Goal: Task Accomplishment & Management: Manage account settings

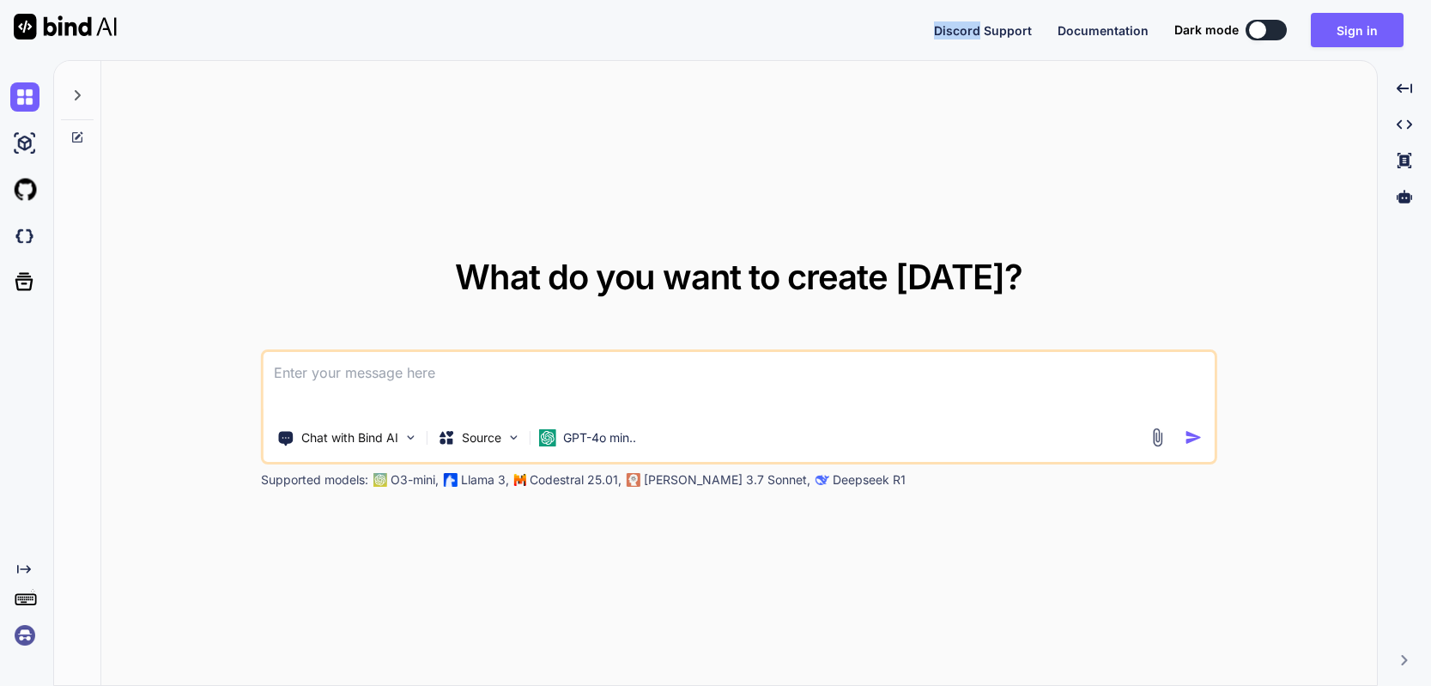
click at [988, 27] on span "Discord Support" at bounding box center [983, 30] width 98 height 15
click at [29, 634] on img at bounding box center [24, 634] width 29 height 29
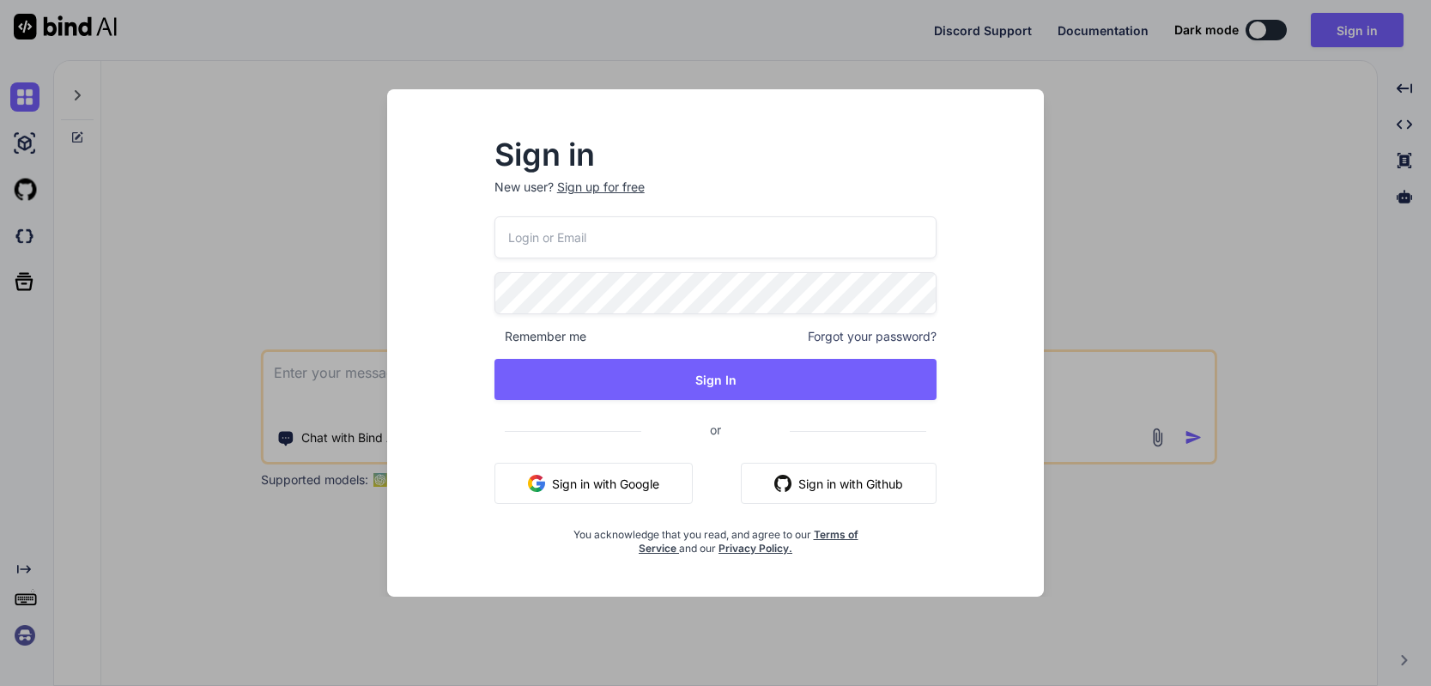
click at [1214, 136] on div "Sign in New user? Sign up for free Remember me Forgot your password? Sign In or…" at bounding box center [715, 343] width 1431 height 686
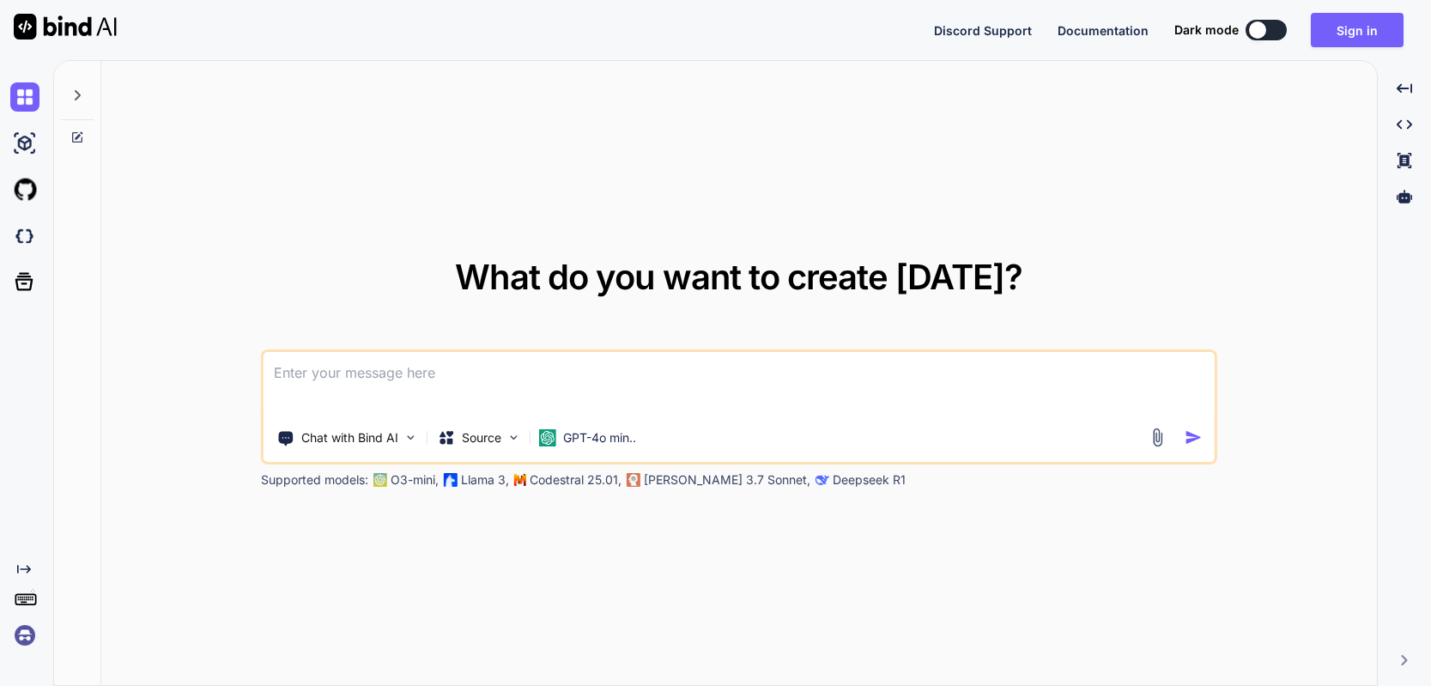
click at [1261, 34] on div at bounding box center [1257, 29] width 17 height 17
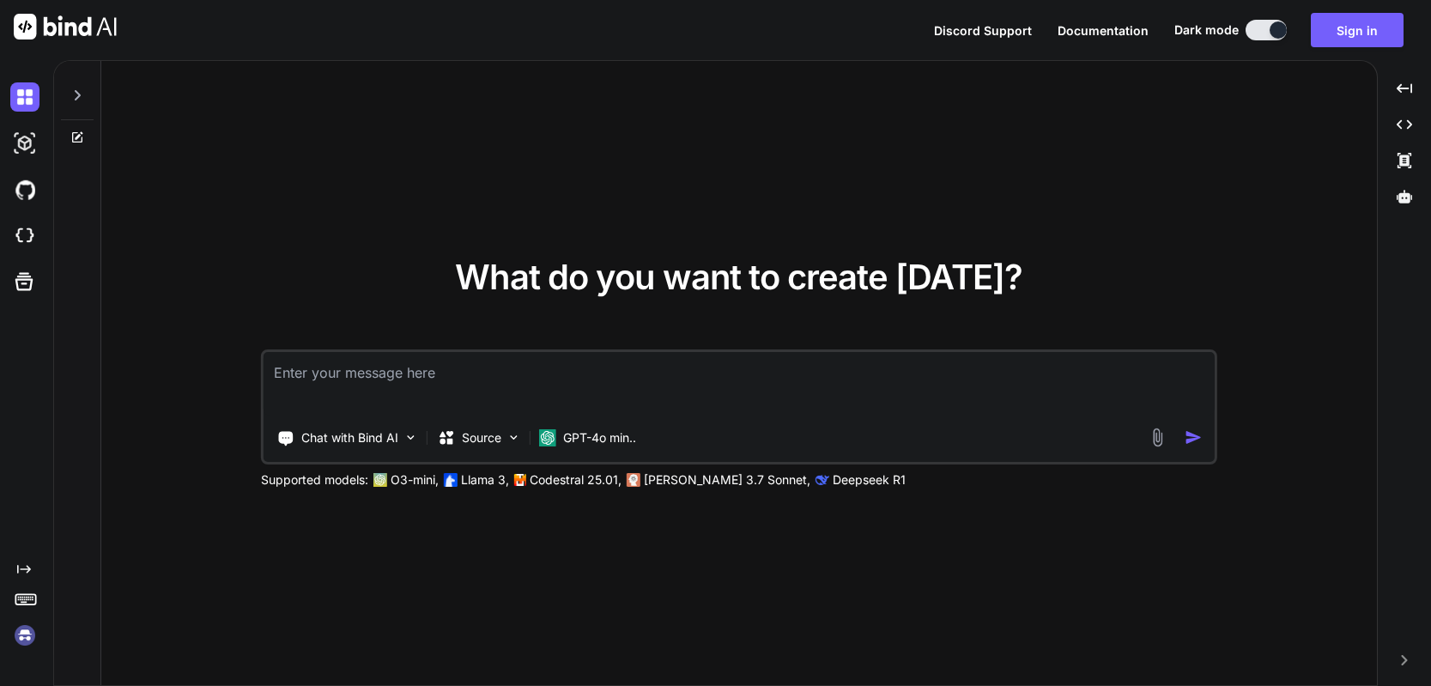
click at [29, 632] on img at bounding box center [24, 634] width 29 height 29
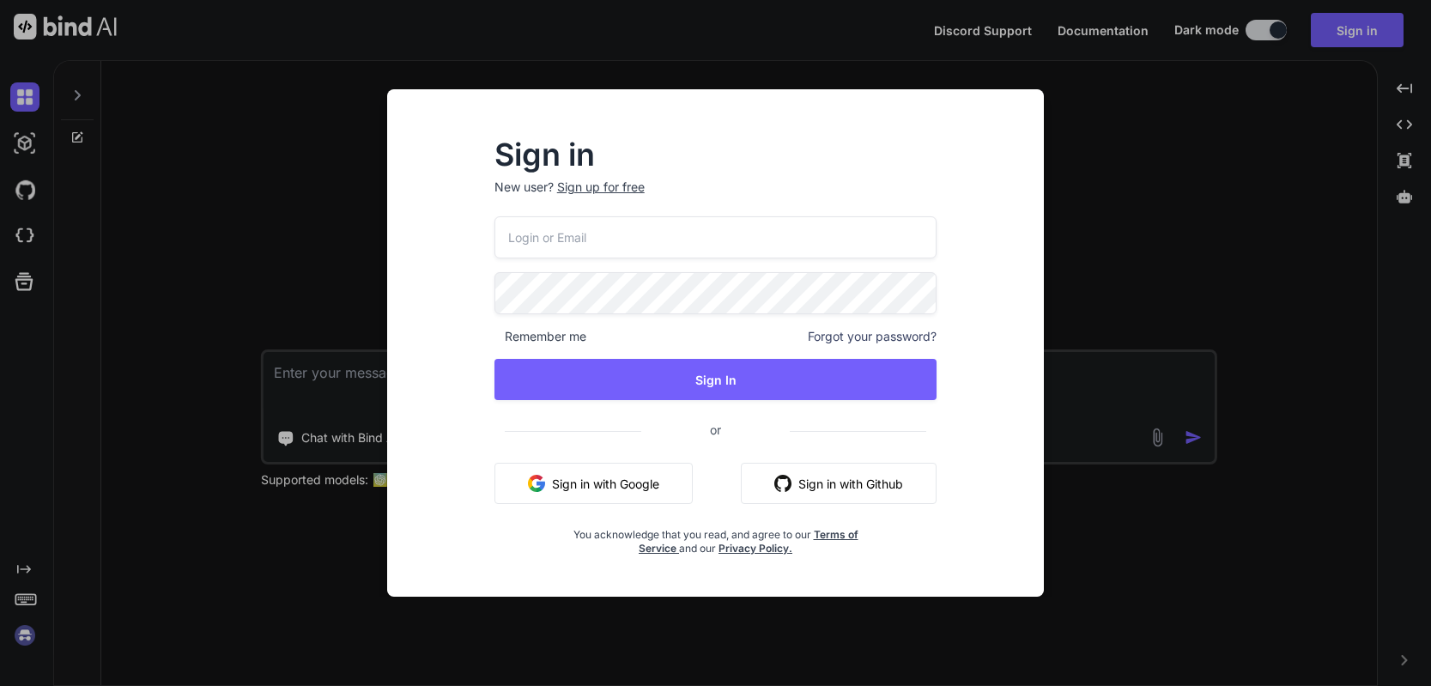
click at [620, 246] on input "email" at bounding box center [715, 237] width 443 height 42
paste input "[EMAIL_ADDRESS][DOMAIN_NAME]"
type input "[EMAIL_ADDRESS][DOMAIN_NAME]"
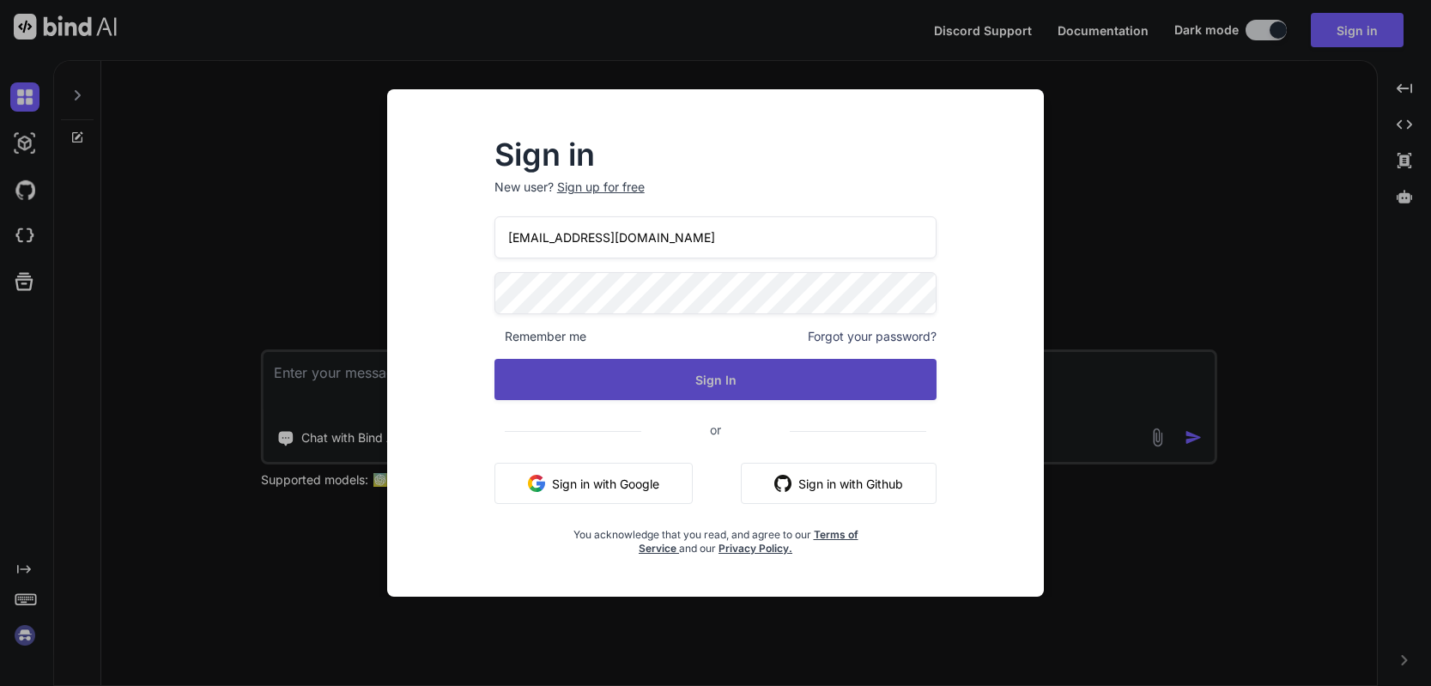
click at [714, 384] on button "Sign In" at bounding box center [715, 379] width 443 height 41
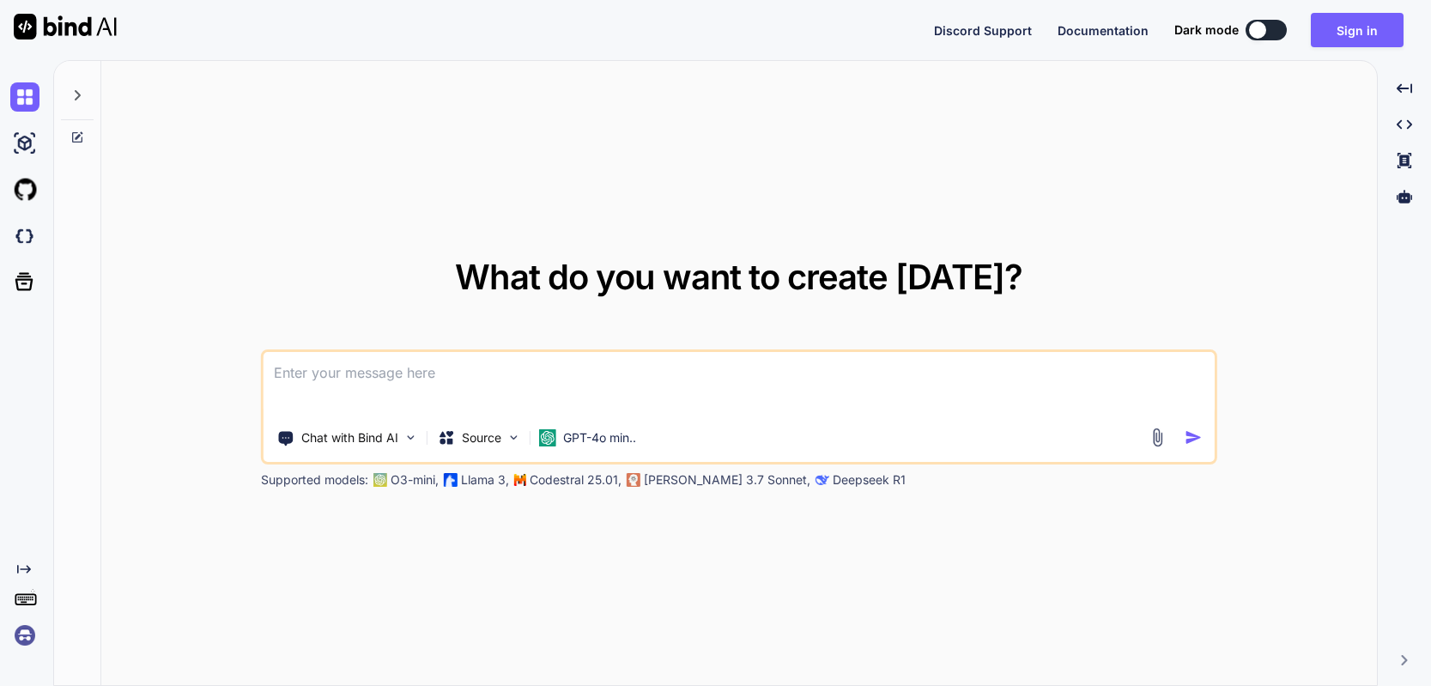
click at [21, 642] on img at bounding box center [24, 634] width 29 height 29
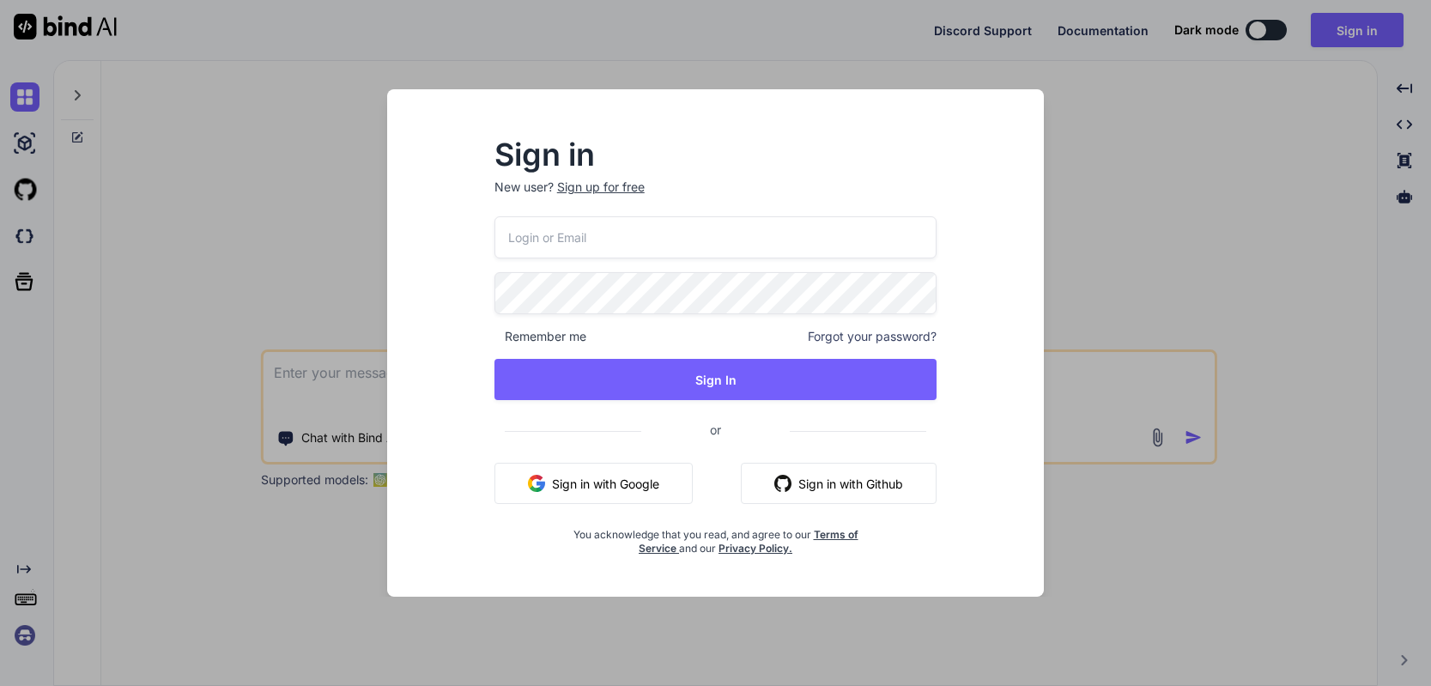
click at [535, 230] on input "email" at bounding box center [715, 237] width 443 height 42
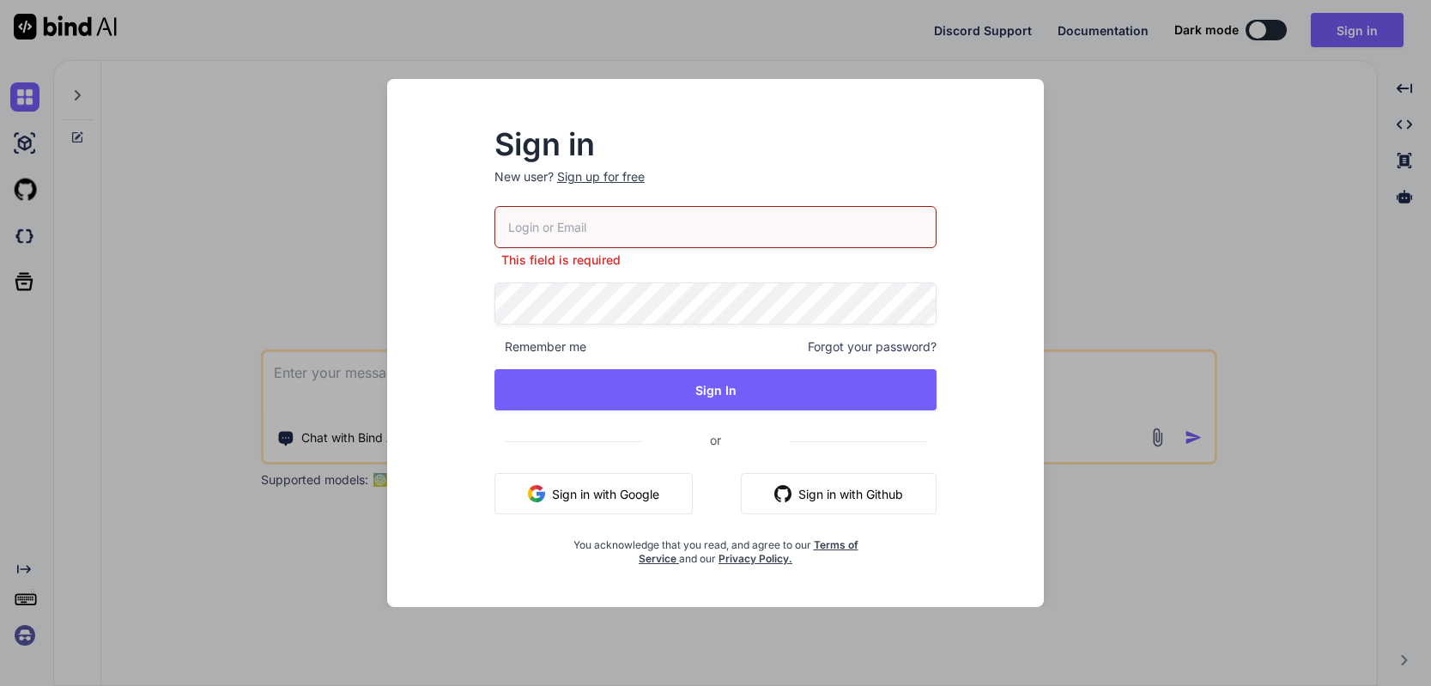
click at [638, 232] on input "email" at bounding box center [715, 227] width 443 height 42
paste input "[EMAIL_ADDRESS][DOMAIN_NAME]"
type input "[EMAIL_ADDRESS][DOMAIN_NAME]"
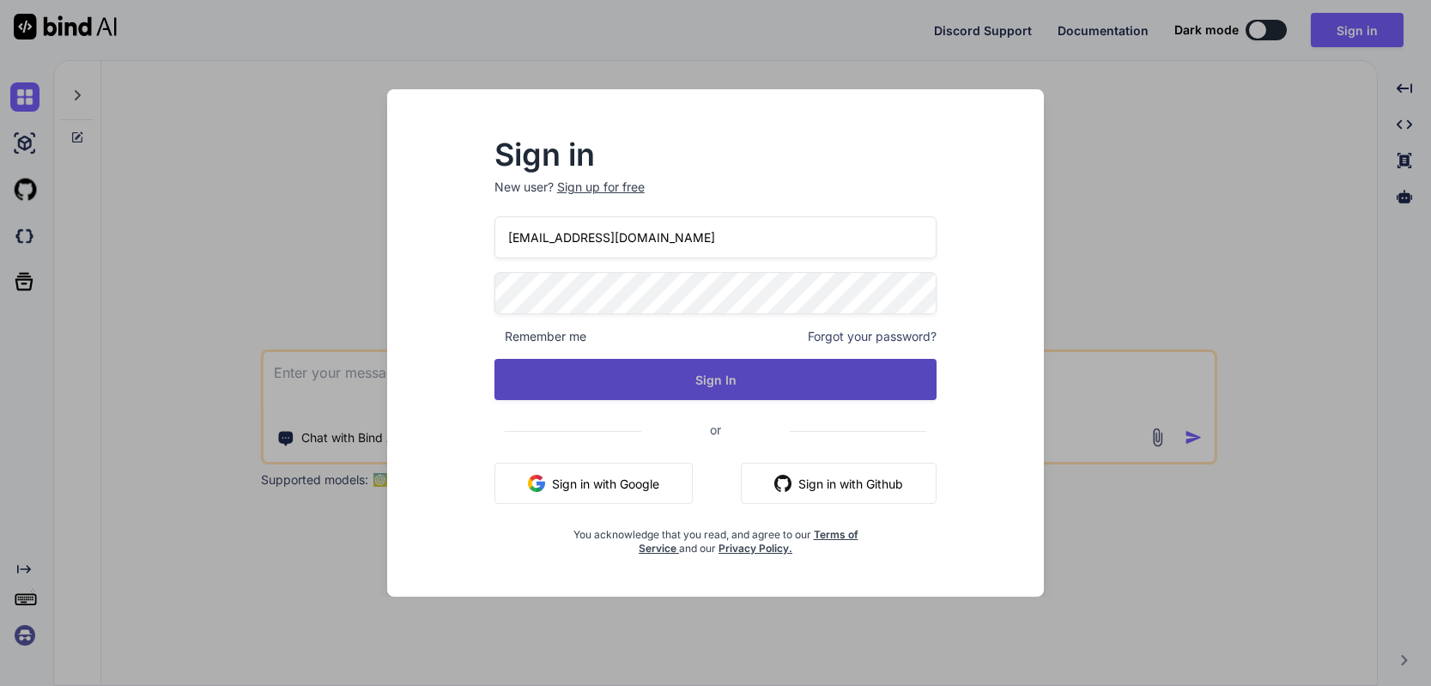
click at [693, 366] on button "Sign In" at bounding box center [715, 379] width 443 height 41
